Goal: Find specific page/section: Find specific page/section

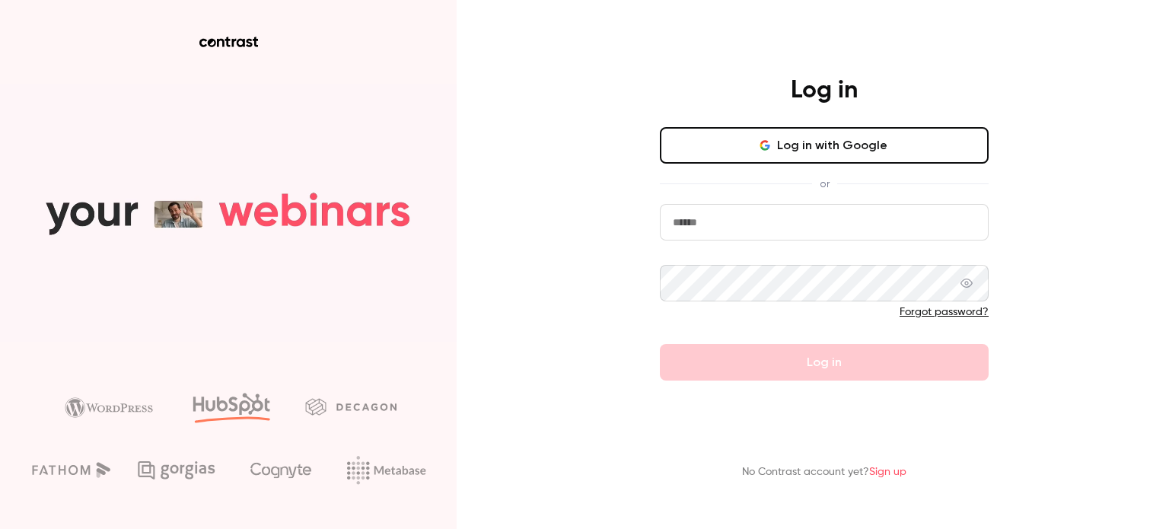
click at [796, 142] on button "Log in with Google" at bounding box center [824, 145] width 329 height 37
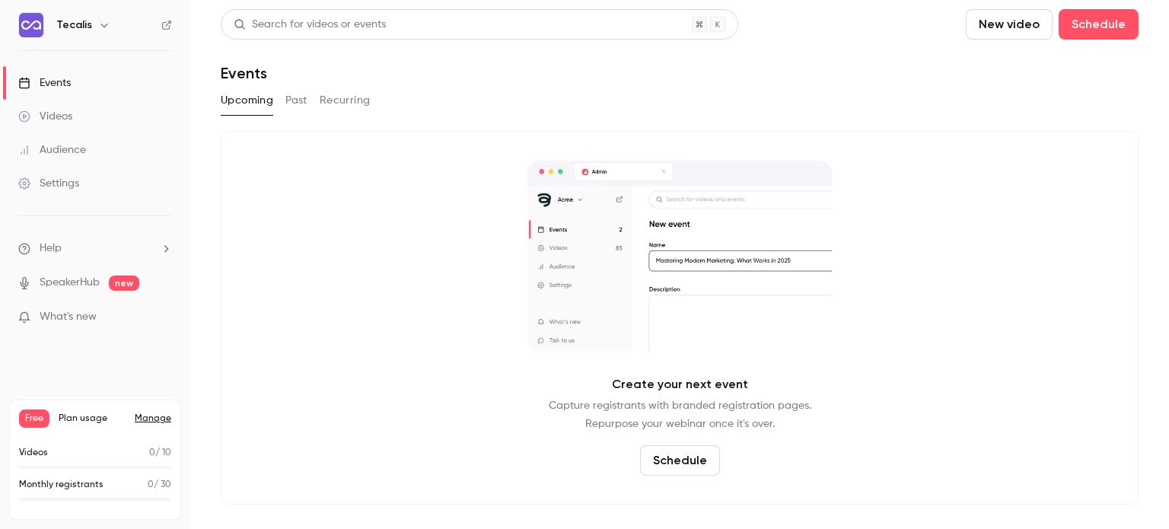
click at [297, 106] on button "Past" at bounding box center [296, 100] width 22 height 24
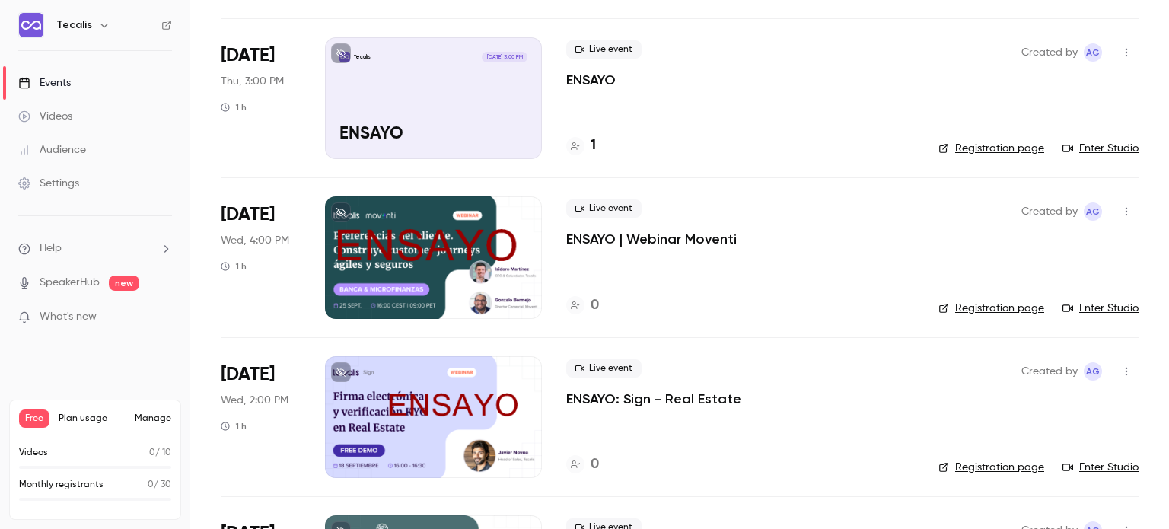
scroll to position [572, 0]
